Goal: Transaction & Acquisition: Purchase product/service

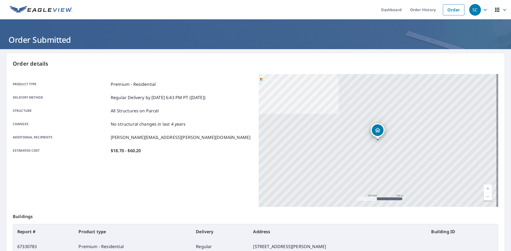
scroll to position [62, 0]
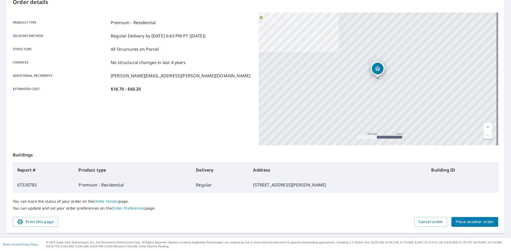
click at [463, 224] on span "Place another order" at bounding box center [475, 222] width 38 height 7
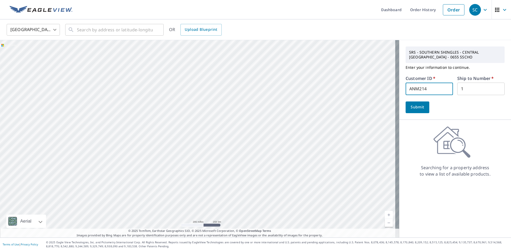
drag, startPoint x: 427, startPoint y: 88, endPoint x: 273, endPoint y: 102, distance: 154.5
click at [274, 102] on div "Aerial Road A standard road map Aerial A detailed look from above Labels Labels…" at bounding box center [255, 139] width 511 height 198
drag, startPoint x: 468, startPoint y: 87, endPoint x: 354, endPoint y: 104, distance: 115.4
click at [354, 104] on div "Aerial Road A standard road map Aerial A detailed look from above Labels Labels…" at bounding box center [255, 139] width 511 height 198
click at [419, 200] on div "SRS - SOUTHERN SHINGLES - [GEOGRAPHIC_DATA] - 0655 SSCHO Enter your information…" at bounding box center [455, 139] width 112 height 198
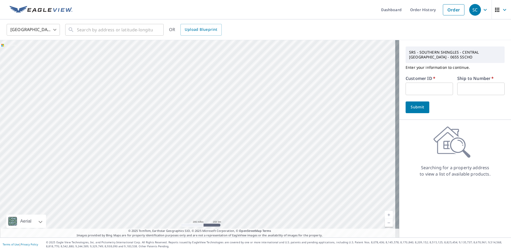
click at [415, 88] on input "text" at bounding box center [428, 89] width 47 height 13
type input "ASR005"
click at [458, 90] on input "text" at bounding box center [480, 89] width 47 height 13
type input "1"
click at [411, 110] on span "Submit" at bounding box center [417, 107] width 15 height 7
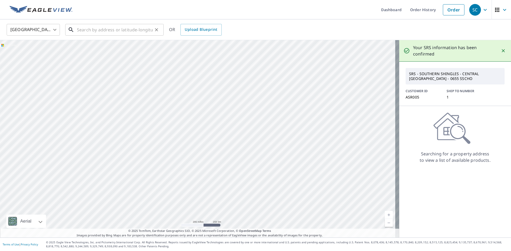
click at [106, 30] on input "text" at bounding box center [115, 29] width 76 height 15
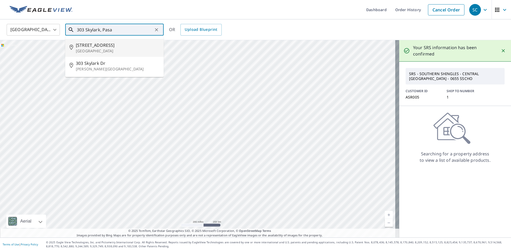
click at [95, 47] on span "[STREET_ADDRESS]" at bounding box center [118, 45] width 84 height 6
type input "[STREET_ADDRESS]"
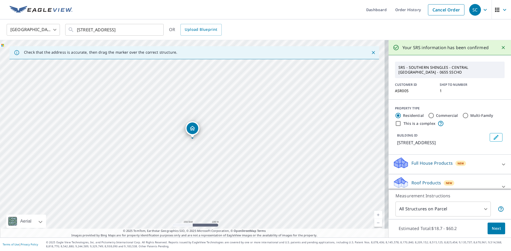
click at [500, 163] on icon at bounding box center [503, 165] width 6 height 6
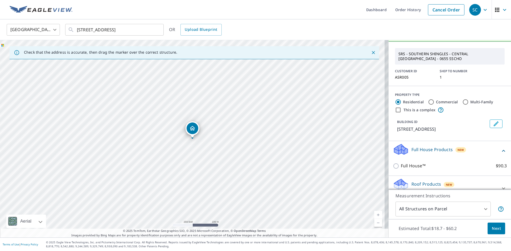
scroll to position [53, 0]
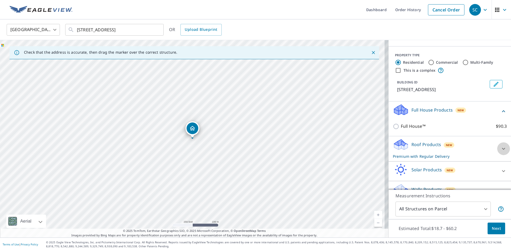
click at [500, 150] on icon at bounding box center [503, 149] width 6 height 6
click at [493, 229] on span "Next" at bounding box center [496, 229] width 9 height 7
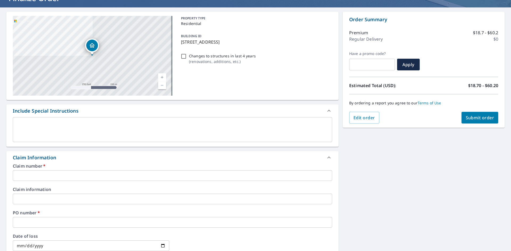
scroll to position [53, 0]
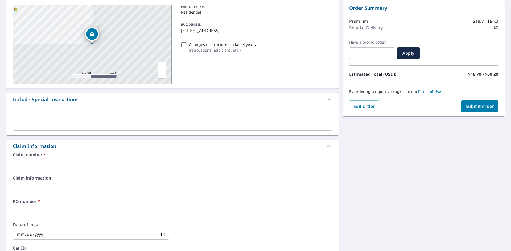
click at [19, 164] on input "text" at bounding box center [172, 164] width 319 height 11
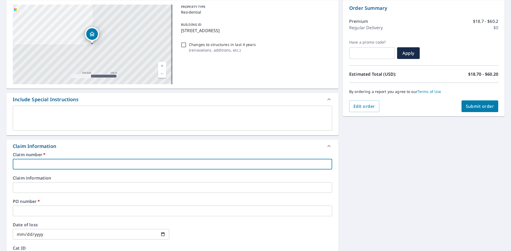
type input "All Star Roofing of [GEOGRAPHIC_DATA]"
checkbox input "true"
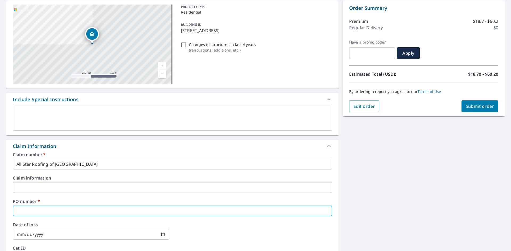
click at [20, 207] on input "text" at bounding box center [172, 211] width 319 height 11
type input "3"
checkbox input "true"
type input "30"
checkbox input "true"
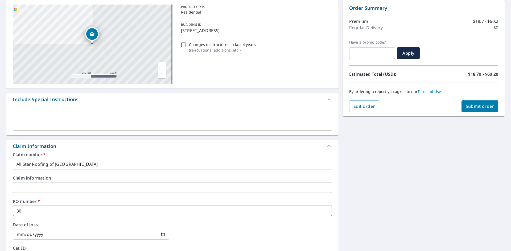
type input "303"
checkbox input "true"
type input "303"
checkbox input "true"
type input "303 s"
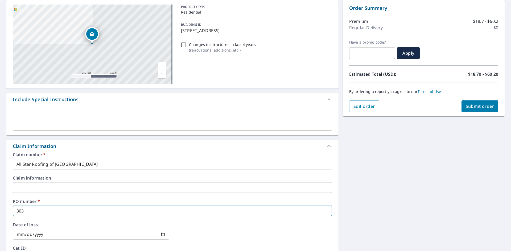
checkbox input "true"
type input "303 sk"
checkbox input "true"
type input "303 sky"
checkbox input "true"
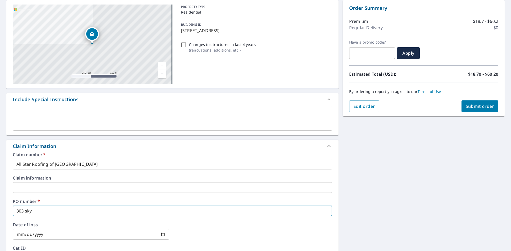
type input "303 skyl"
checkbox input "true"
type input "303 [MEDICAL_DATA]"
checkbox input "true"
type input "303 skylar"
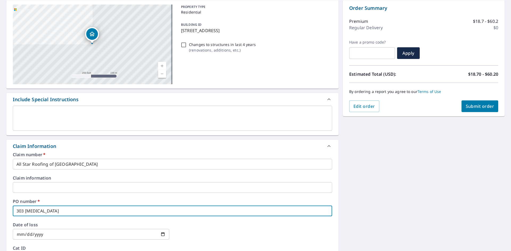
checkbox input "true"
type input "303 skylark"
checkbox input "true"
type input "303 skylark"
checkbox input "true"
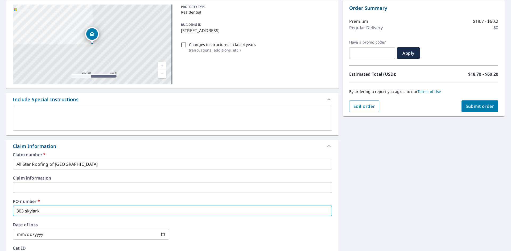
type input "303 skylark R"
checkbox input "true"
type input "[STREET_ADDRESS]"
checkbox input "true"
type input "[STREET_ADDRESS],"
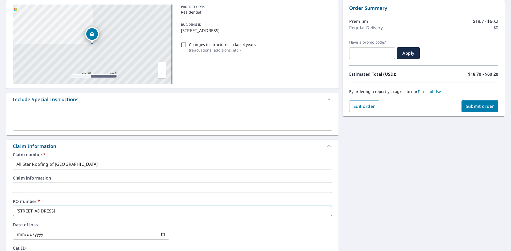
checkbox input "true"
type input "[STREET_ADDRESS],"
checkbox input "true"
type input "[STREET_ADDRESS]"
checkbox input "true"
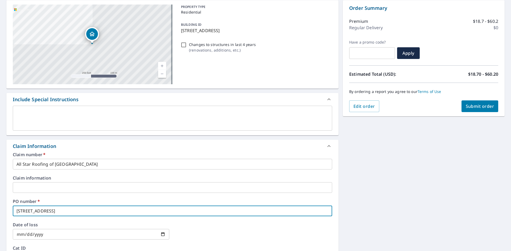
type input "[STREET_ADDRESS]"
checkbox input "true"
type input "[STREET_ADDRESS]"
checkbox input "true"
type input "[STREET_ADDRESS]"
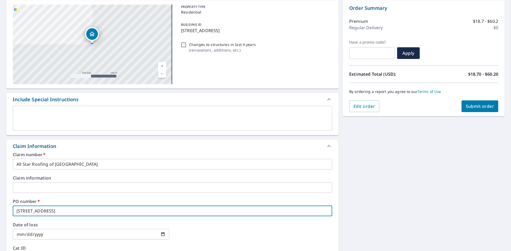
checkbox input "true"
type input "[STREET_ADDRESS]"
checkbox input "true"
type input "[STREET_ADDRESS]"
checkbox input "true"
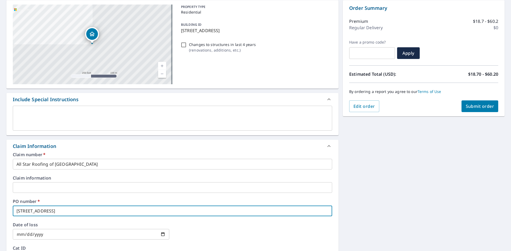
type input "[STREET_ADDRESS]"
checkbox input "true"
type input "[STREET_ADDRESS]"
checkbox input "true"
type input "[STREET_ADDRESS],"
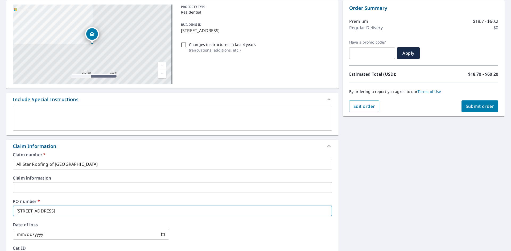
checkbox input "true"
type input "[STREET_ADDRESS],"
checkbox input "true"
type input "[STREET_ADDRESS]"
checkbox input "true"
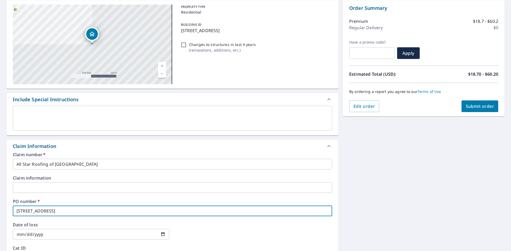
type input "[STREET_ADDRESS]"
checkbox input "true"
type input "[STREET_ADDRESS]"
checkbox input "true"
type input "[STREET_ADDRESS]"
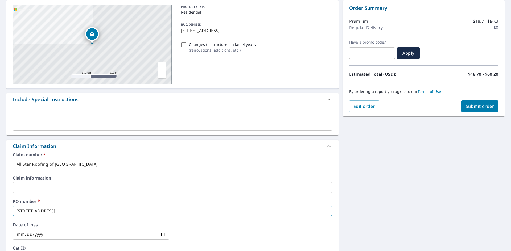
checkbox input "true"
type input "[STREET_ADDRESS]"
checkbox input "true"
type input "[STREET_ADDRESS]"
checkbox input "true"
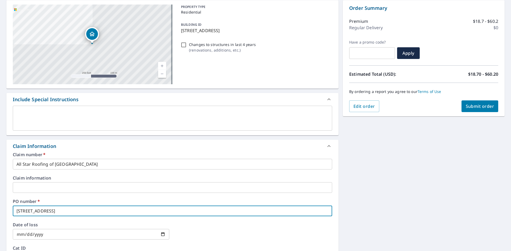
type input "[STREET_ADDRESS]"
checkbox input "true"
type input "[STREET_ADDRESS]"
checkbox input "true"
type input "[STREET_ADDRESS]"
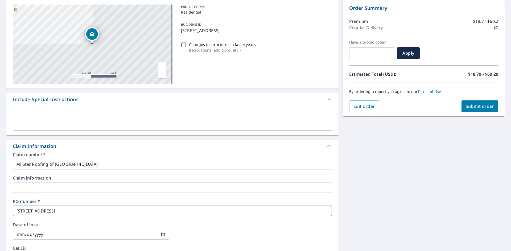
checkbox input "true"
type input "[STREET_ADDRESS]"
checkbox input "true"
type input "[STREET_ADDRESS]"
checkbox input "true"
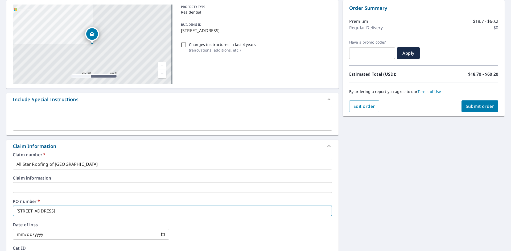
type input "[STREET_ADDRESS]"
checkbox input "true"
type input "[STREET_ADDRESS]"
checkbox input "true"
type input "[STREET_ADDRESS]"
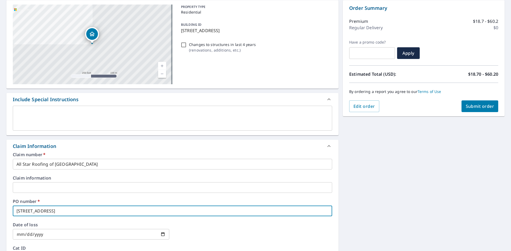
checkbox input "true"
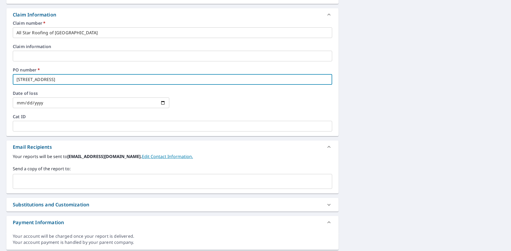
scroll to position [186, 0]
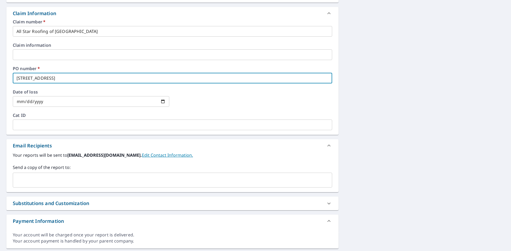
type input "[STREET_ADDRESS]"
click at [50, 179] on input "text" at bounding box center [168, 180] width 307 height 10
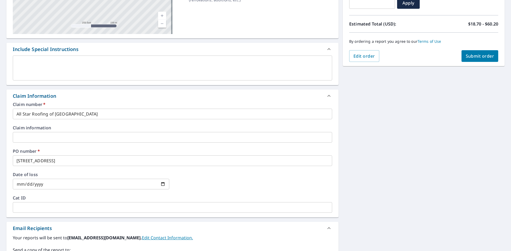
scroll to position [69, 0]
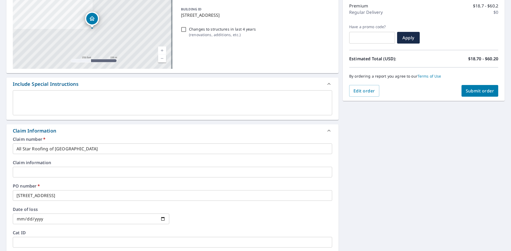
type input "[PERSON_NAME][EMAIL_ADDRESS][PERSON_NAME][DOMAIN_NAME]"
click at [473, 92] on span "Submit order" at bounding box center [480, 91] width 28 height 6
checkbox input "true"
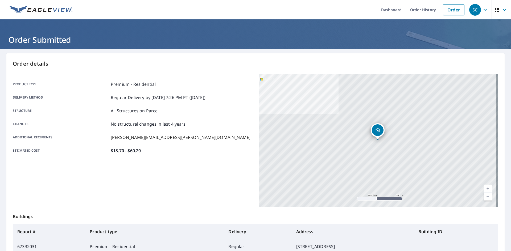
click at [483, 10] on icon "button" at bounding box center [484, 10] width 3 height 2
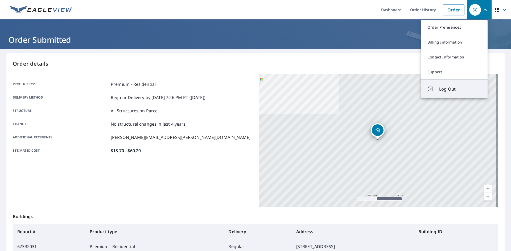
click at [445, 90] on span "Log Out" at bounding box center [460, 89] width 42 height 6
